Goal: Task Accomplishment & Management: Use online tool/utility

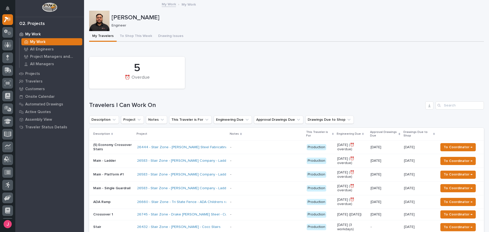
click at [254, 34] on div "My Travelers To Shop This Week Drawing Issues" at bounding box center [286, 36] width 395 height 11
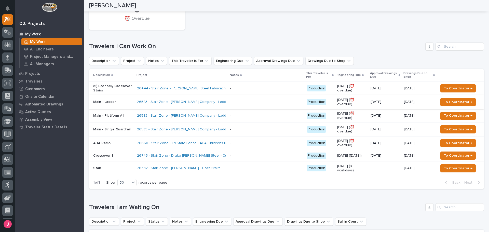
scroll to position [51, 0]
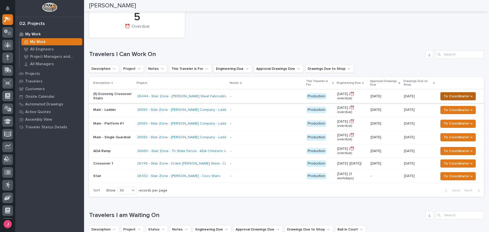
click at [452, 96] on span "To Coordinator →" at bounding box center [458, 96] width 29 height 6
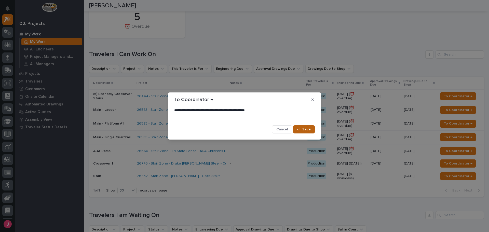
click at [302, 130] on div "button" at bounding box center [299, 130] width 5 height 4
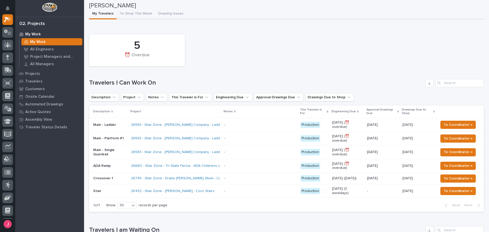
scroll to position [0, 0]
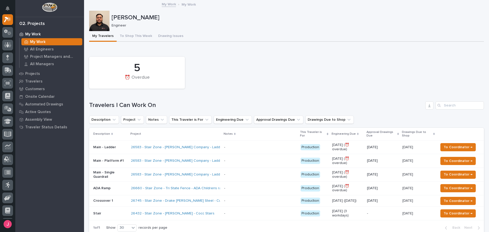
click at [251, 57] on div "5 ⏰ Overdue" at bounding box center [287, 72] width 400 height 37
click at [223, 51] on div "Loading... Saving… 5 ⏰ Overdue Travelers I Can Work On Description Project Note…" at bounding box center [286, 143] width 395 height 191
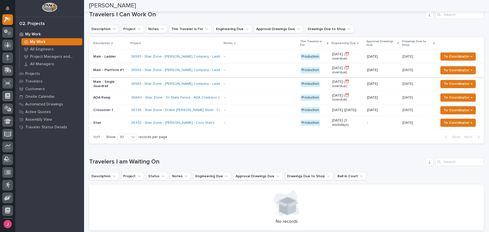
scroll to position [51, 0]
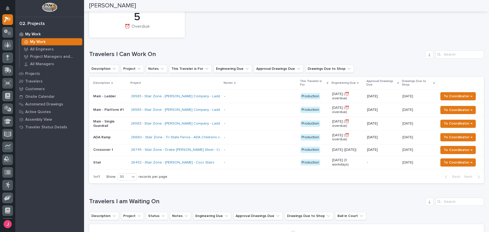
click at [257, 35] on div "5 ⏰ Overdue" at bounding box center [287, 21] width 400 height 37
click at [282, 20] on div "5 ⏰ Overdue" at bounding box center [287, 21] width 400 height 37
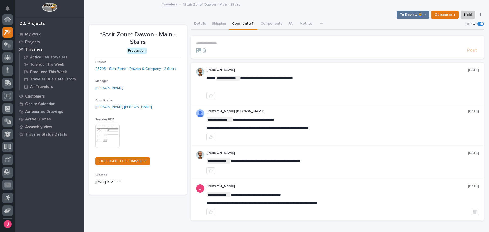
scroll to position [13, 0]
click at [298, 14] on div "To Review 👨‍🏭 → Outsource ↑ Hold Cancel Change Traveler Type Regenerate PDF Gen…" at bounding box center [286, 15] width 395 height 8
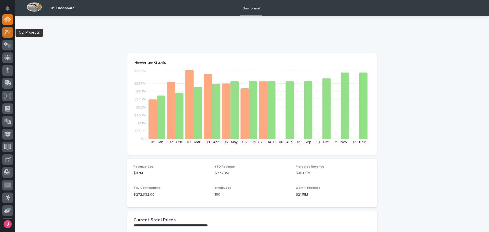
click at [12, 33] on div at bounding box center [7, 32] width 11 height 11
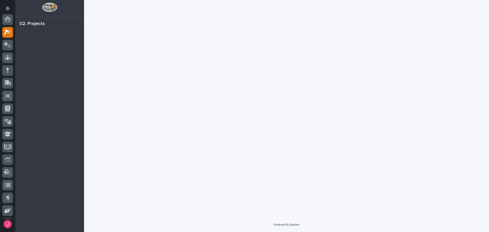
scroll to position [13, 0]
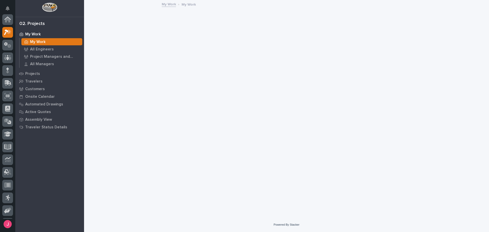
scroll to position [13, 0]
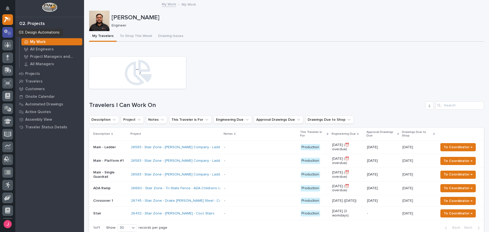
click at [12, 32] on div at bounding box center [7, 32] width 11 height 11
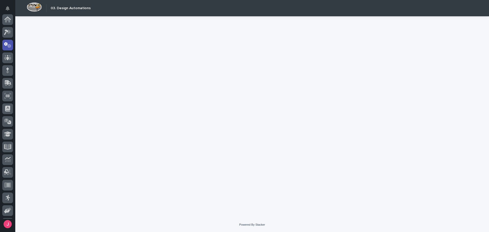
scroll to position [25, 0]
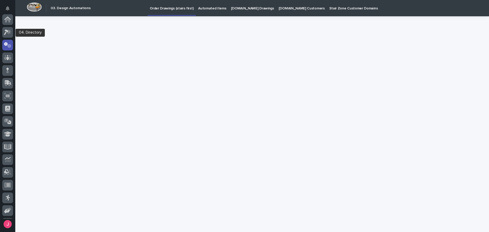
scroll to position [25, 0]
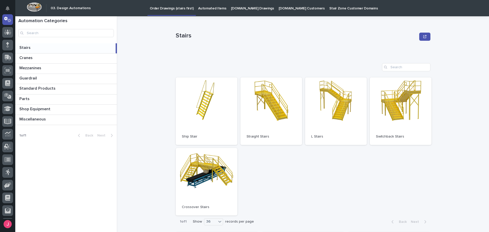
click at [198, 14] on link "Automated Items" at bounding box center [212, 8] width 33 height 16
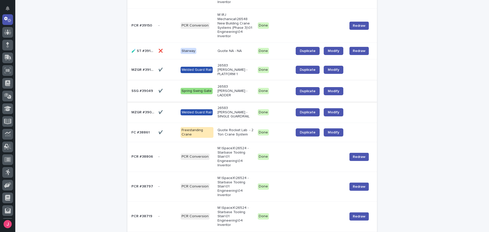
scroll to position [280, 0]
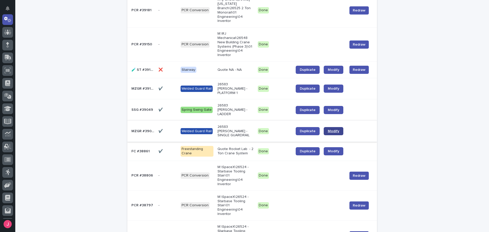
click at [328, 129] on span "Modify" at bounding box center [333, 131] width 11 height 4
click at [306, 129] on span "Duplicate" at bounding box center [308, 131] width 16 height 4
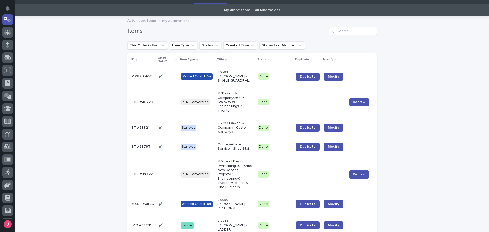
scroll to position [0, 0]
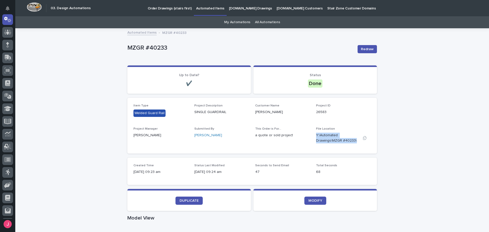
drag, startPoint x: 314, startPoint y: 136, endPoint x: 354, endPoint y: 142, distance: 40.6
click at [354, 142] on p "Y:\Automated Drawings\MZGR #40233\" at bounding box center [337, 138] width 43 height 11
copy p "Y:\Automated Drawings\MZGR #40233\"
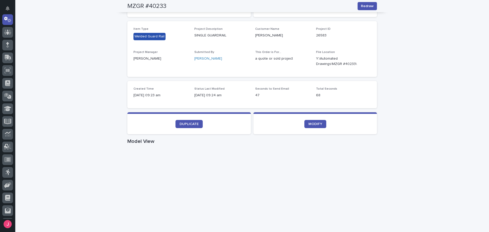
scroll to position [76, 0]
click at [188, 123] on span "DUPLICATE" at bounding box center [189, 125] width 19 height 4
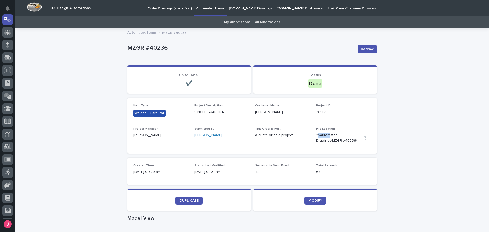
drag, startPoint x: 315, startPoint y: 135, endPoint x: 329, endPoint y: 136, distance: 13.8
click at [329, 136] on p "Y:\Automated Drawings\MZGR #40236\" at bounding box center [337, 138] width 43 height 11
drag, startPoint x: 315, startPoint y: 135, endPoint x: 356, endPoint y: 142, distance: 41.9
click at [356, 142] on p "Y:\Automated Drawings\MZGR #40236\" at bounding box center [337, 138] width 43 height 11
copy p "Y:\Automated Drawings\MZGR #40236\"
